Goal: Share content: Share content

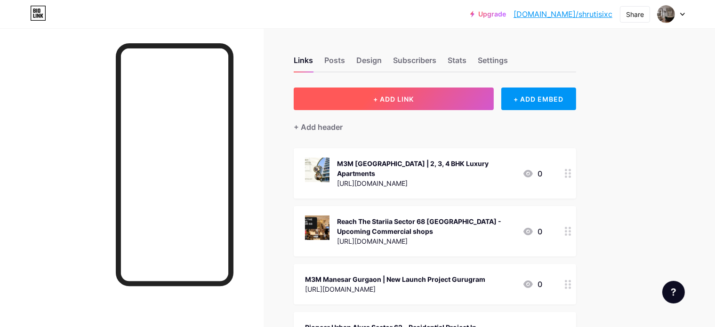
click at [414, 95] on span "+ ADD LINK" at bounding box center [393, 99] width 40 height 8
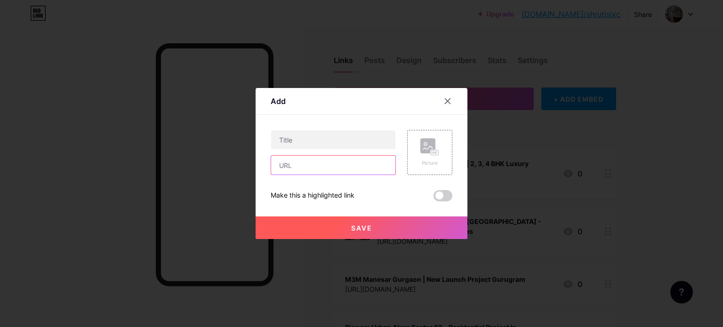
click at [351, 163] on input "text" at bounding box center [333, 165] width 124 height 19
paste input "[URL][DOMAIN_NAME]"
type input "[URL][DOMAIN_NAME]"
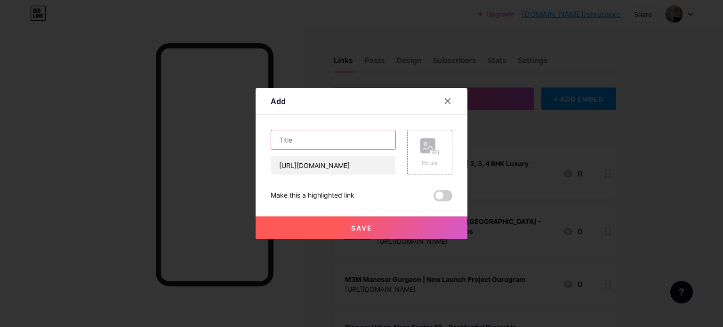
click at [351, 140] on input "text" at bounding box center [333, 139] width 124 height 19
paste input "Tarc Sector 61: An Upcoming Residential Development in [GEOGRAPHIC_DATA]"
type input "Tarc Sector 61: An Upcoming Residential Development in [GEOGRAPHIC_DATA]"
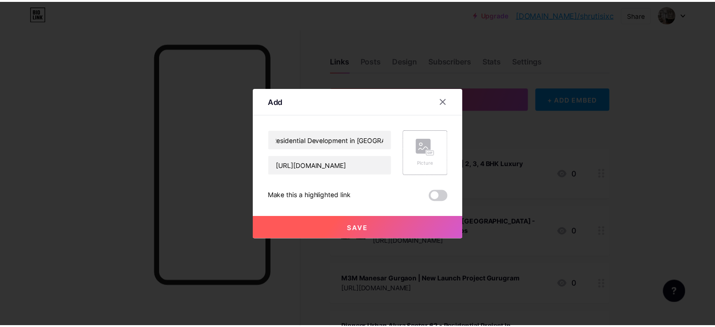
scroll to position [0, 0]
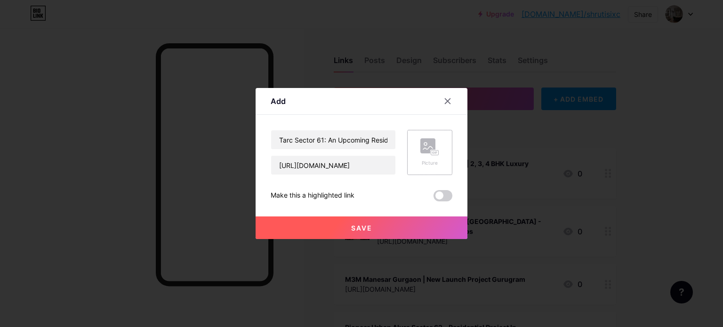
click at [423, 152] on rect at bounding box center [427, 145] width 15 height 15
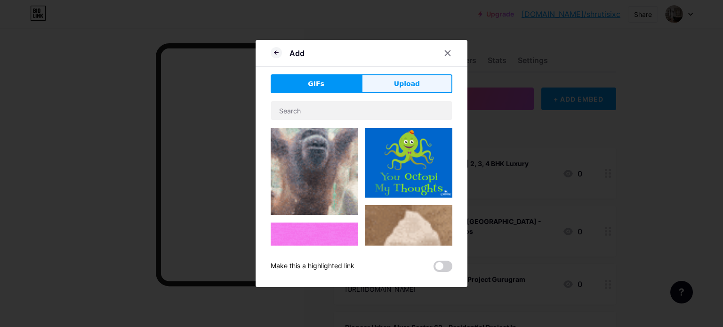
click at [394, 81] on button "Upload" at bounding box center [407, 83] width 91 height 19
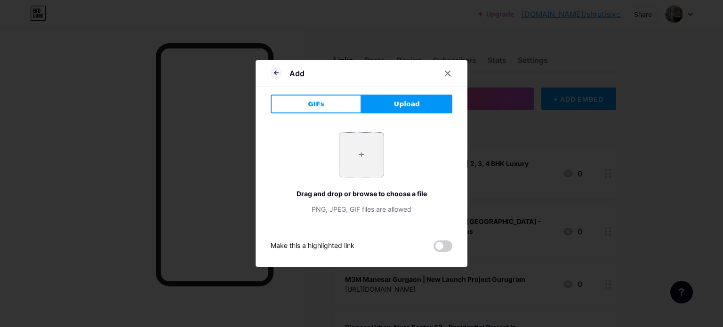
click at [361, 166] on input "file" at bounding box center [361, 155] width 44 height 44
type input "C:\fakepath\TARC Sector 61 (3).png"
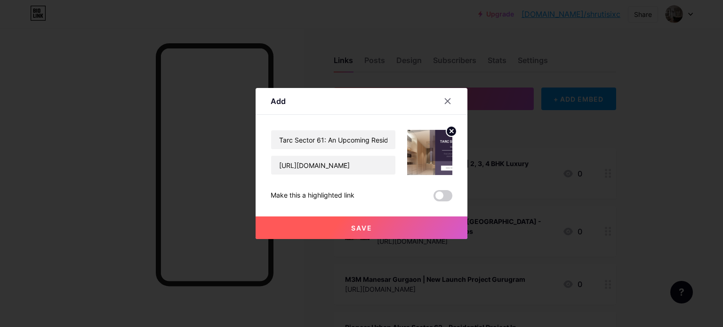
click at [419, 224] on button "Save" at bounding box center [362, 228] width 212 height 23
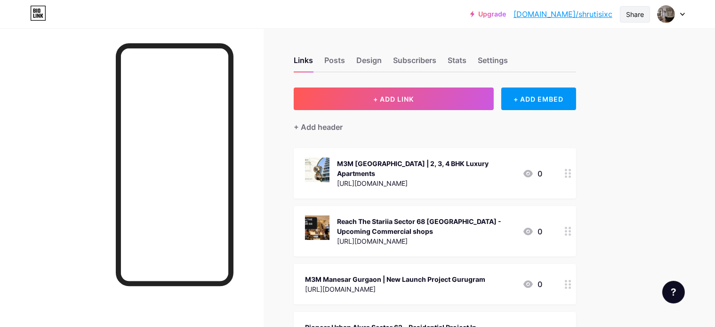
click at [639, 15] on div "Share" at bounding box center [635, 14] width 18 height 10
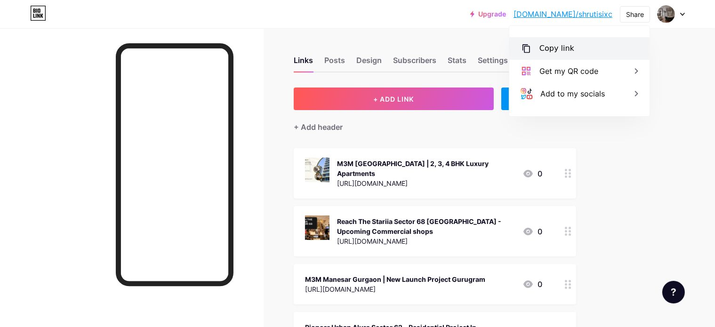
click at [554, 53] on div "Copy link" at bounding box center [557, 48] width 35 height 11
